Goal: Find specific page/section: Find specific page/section

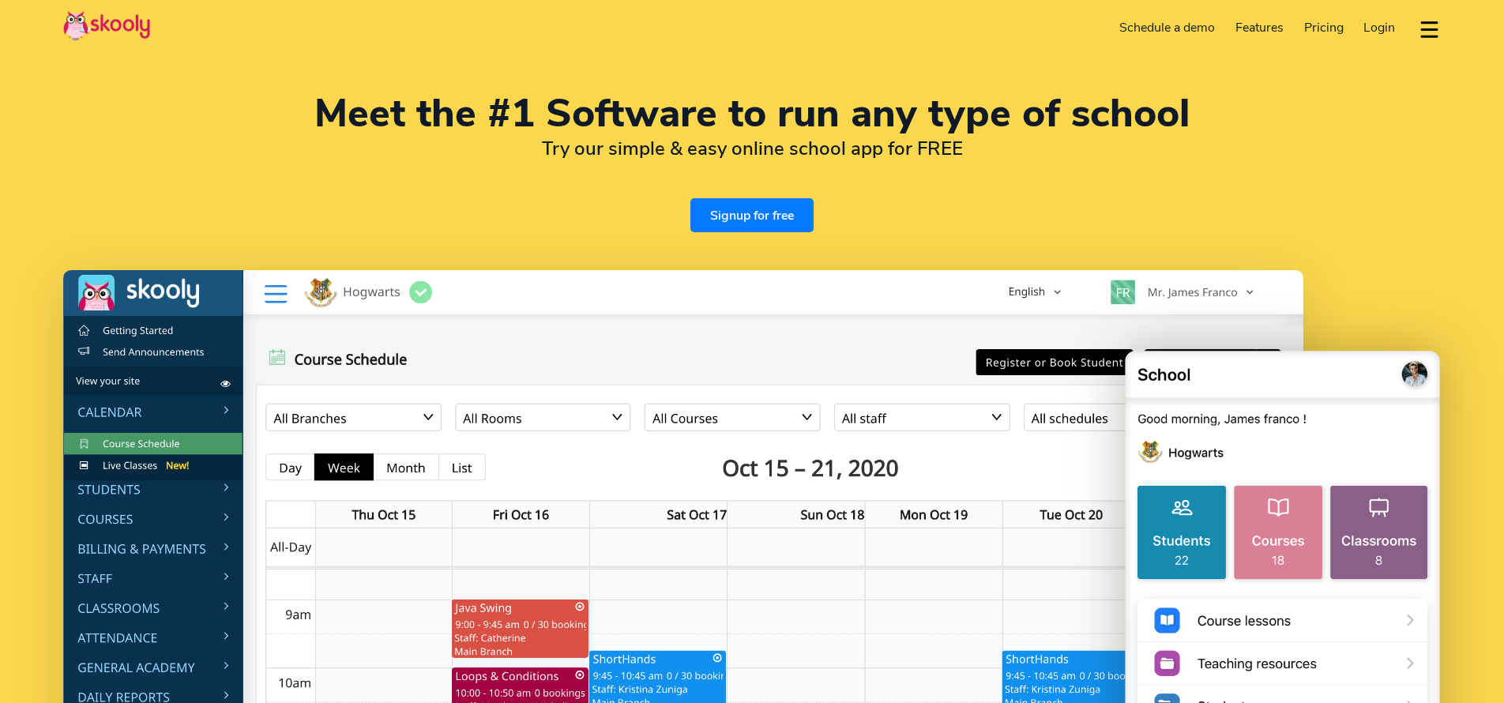
select select "en"
select select "65"
select select "[GEOGRAPHIC_DATA]"
select select "[GEOGRAPHIC_DATA]/[GEOGRAPHIC_DATA]"
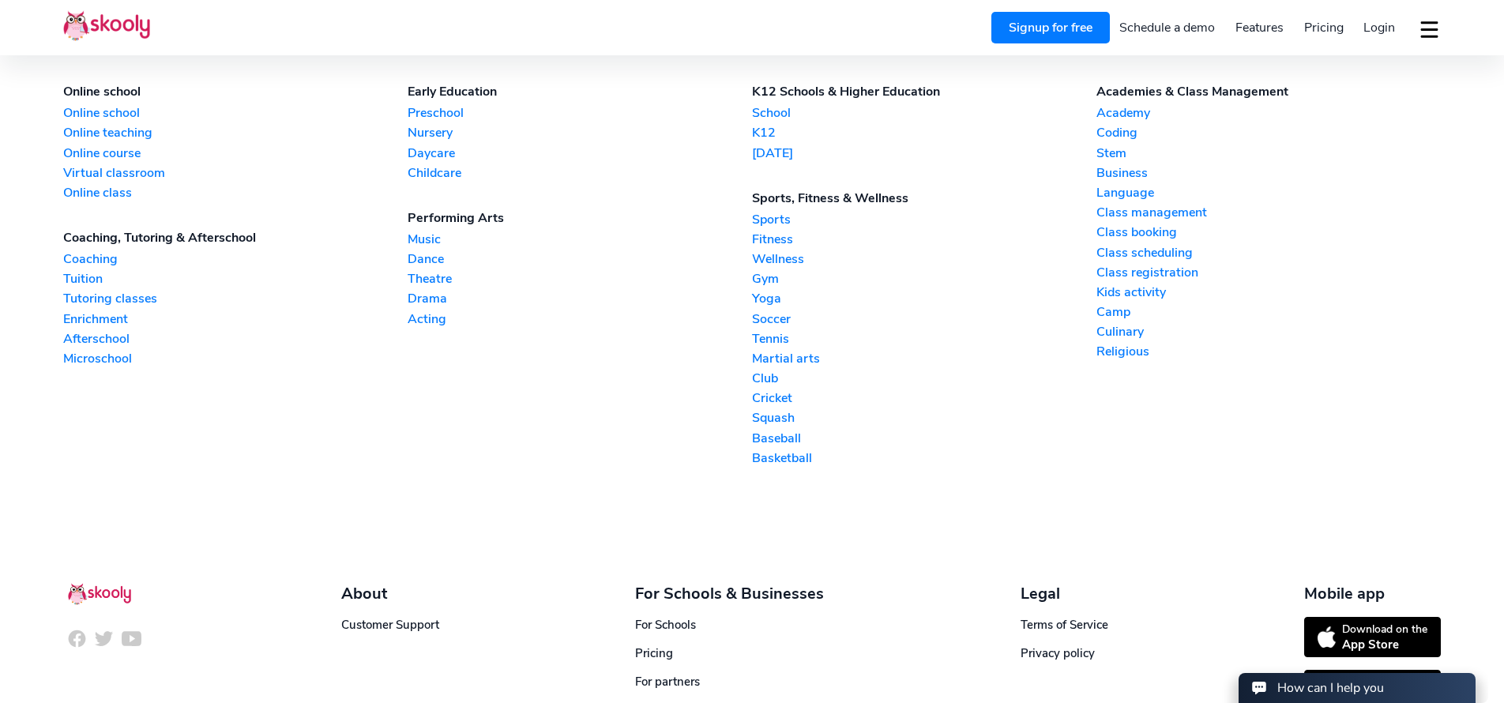
scroll to position [3929, 0]
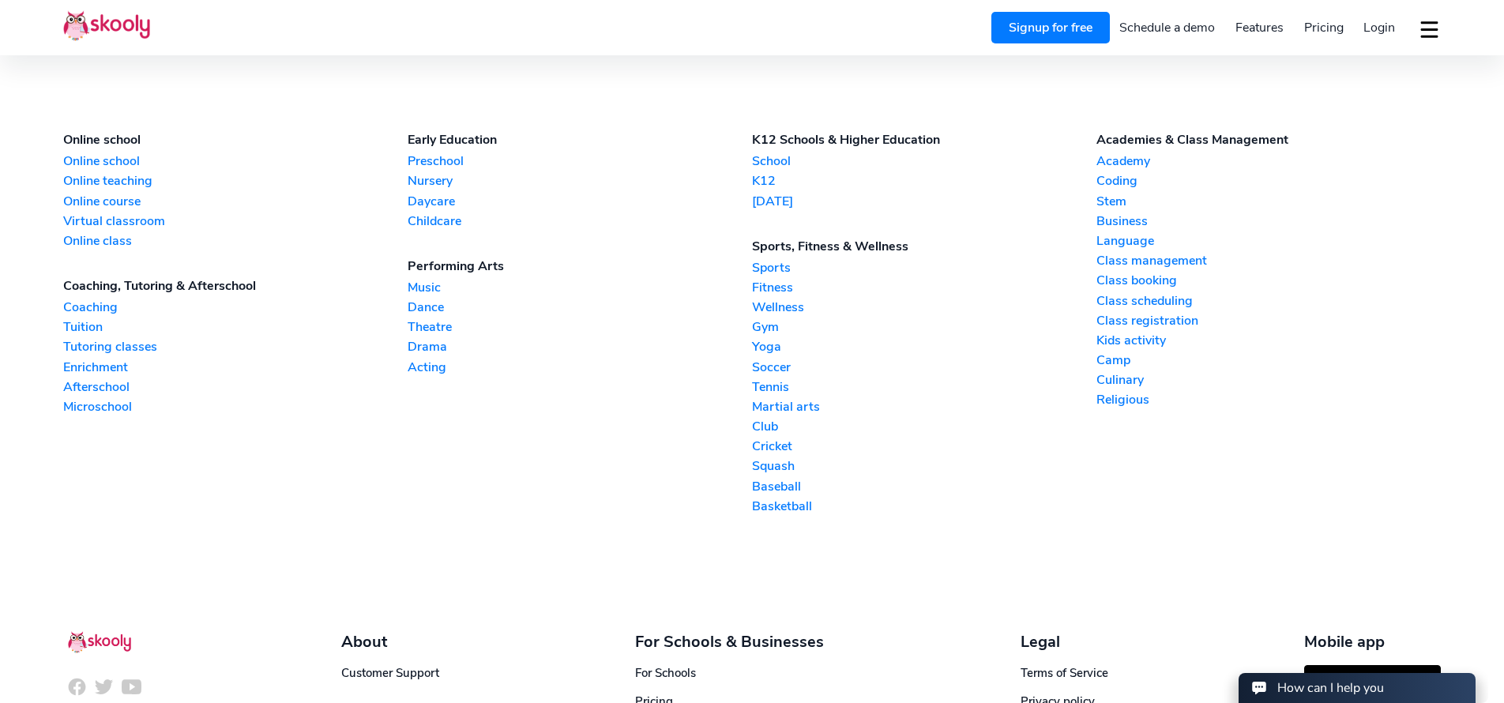
click at [435, 154] on link "Preschool" at bounding box center [580, 160] width 344 height 17
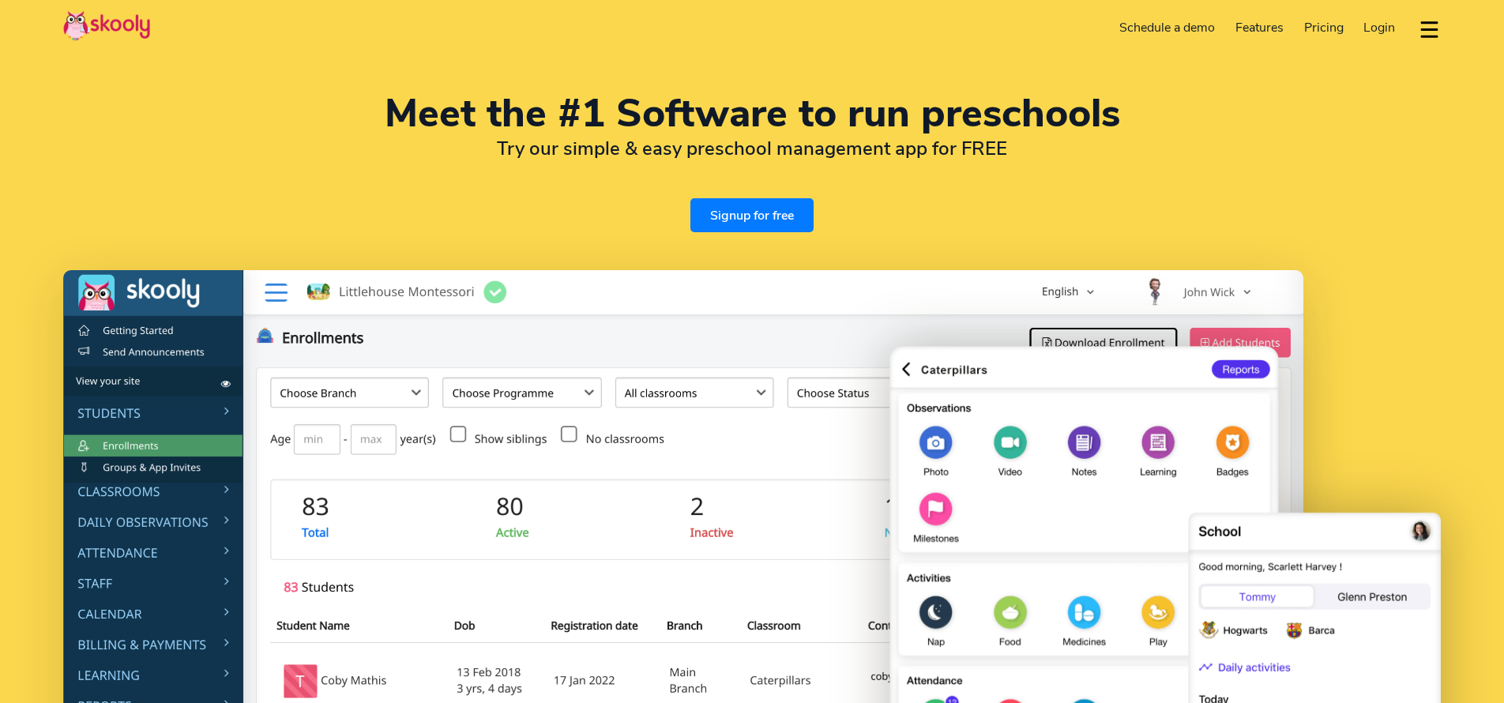
select select "en"
select select "65"
select select "[GEOGRAPHIC_DATA]"
select select "[GEOGRAPHIC_DATA]/[GEOGRAPHIC_DATA]"
